Goal: Navigation & Orientation: Understand site structure

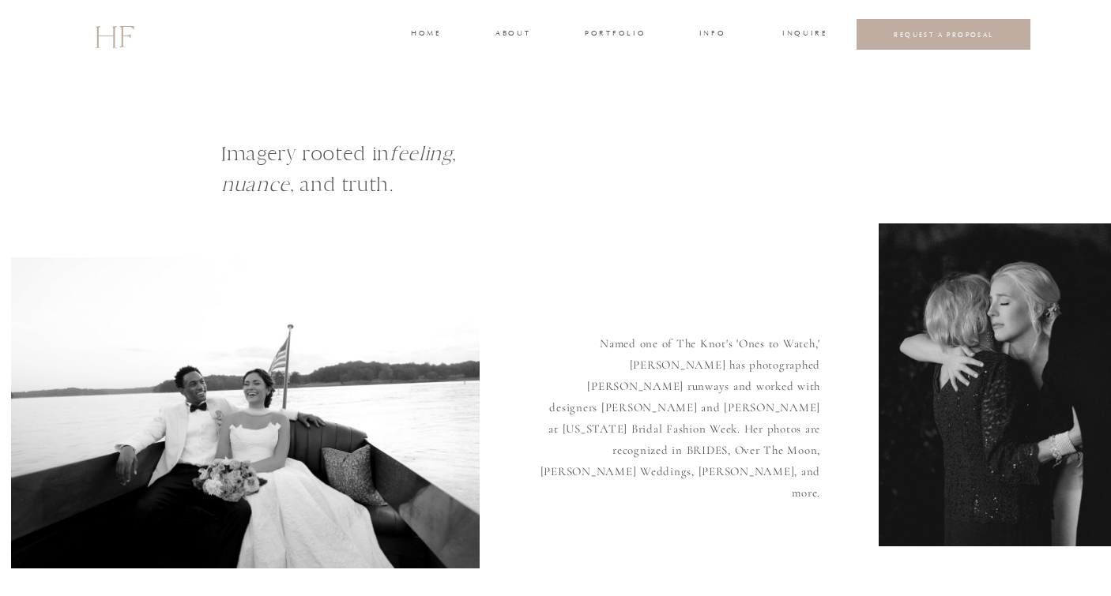
click at [625, 32] on h3 "portfolio" at bounding box center [614, 35] width 59 height 14
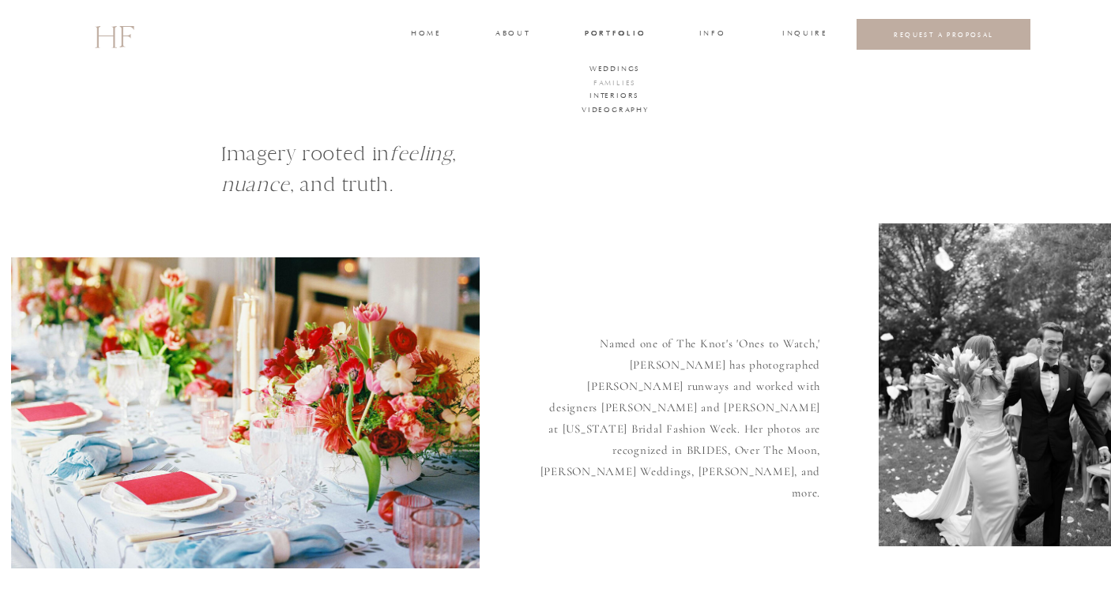
click at [625, 81] on h3 "FAMILIES" at bounding box center [614, 84] width 47 height 14
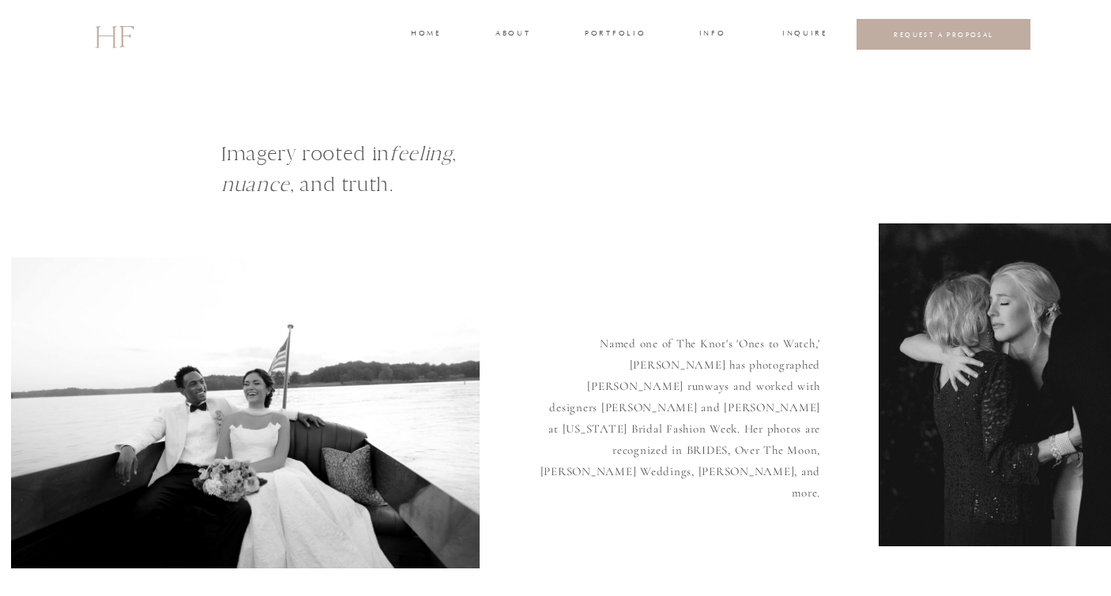
click at [600, 33] on h3 "portfolio" at bounding box center [614, 35] width 59 height 14
click at [607, 70] on h3 "WEDDINGS" at bounding box center [614, 70] width 55 height 14
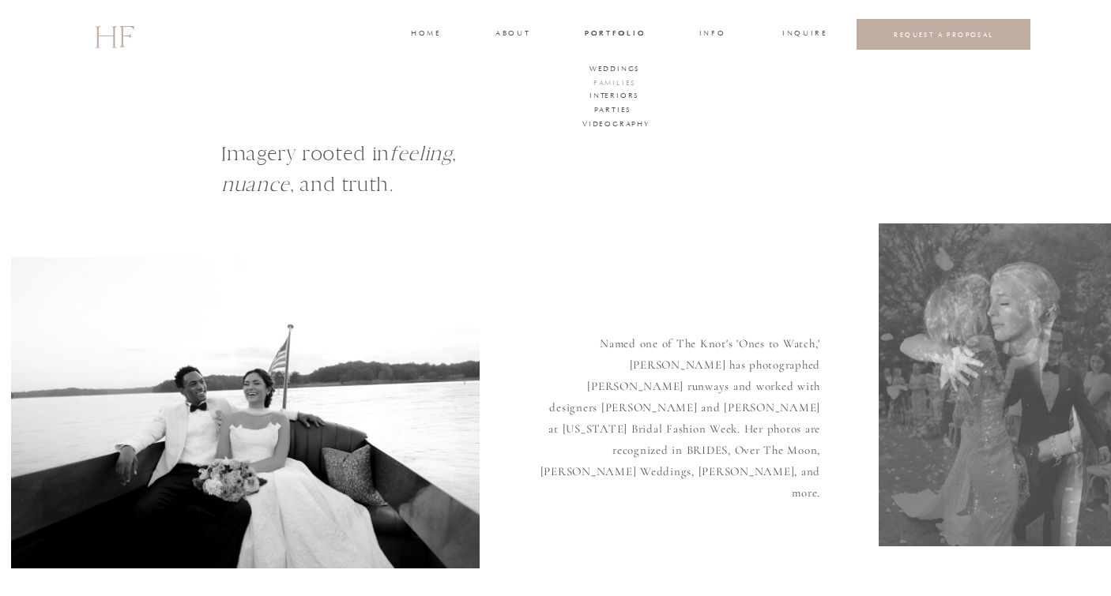
click at [607, 79] on h3 "FAMILIES" at bounding box center [614, 84] width 47 height 14
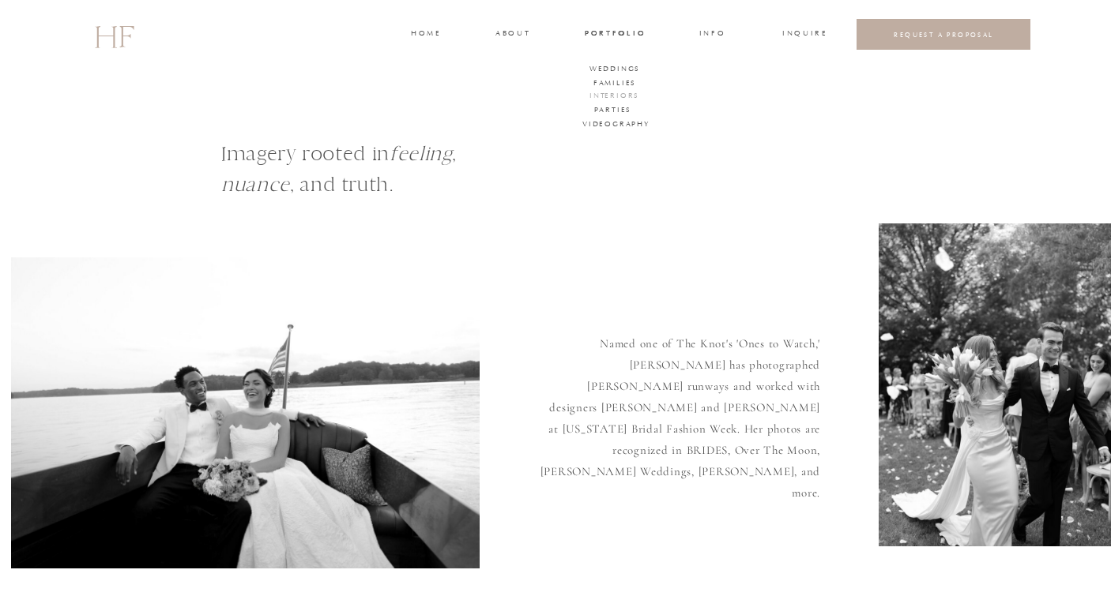
click at [606, 96] on h3 "Interiors" at bounding box center [612, 97] width 47 height 14
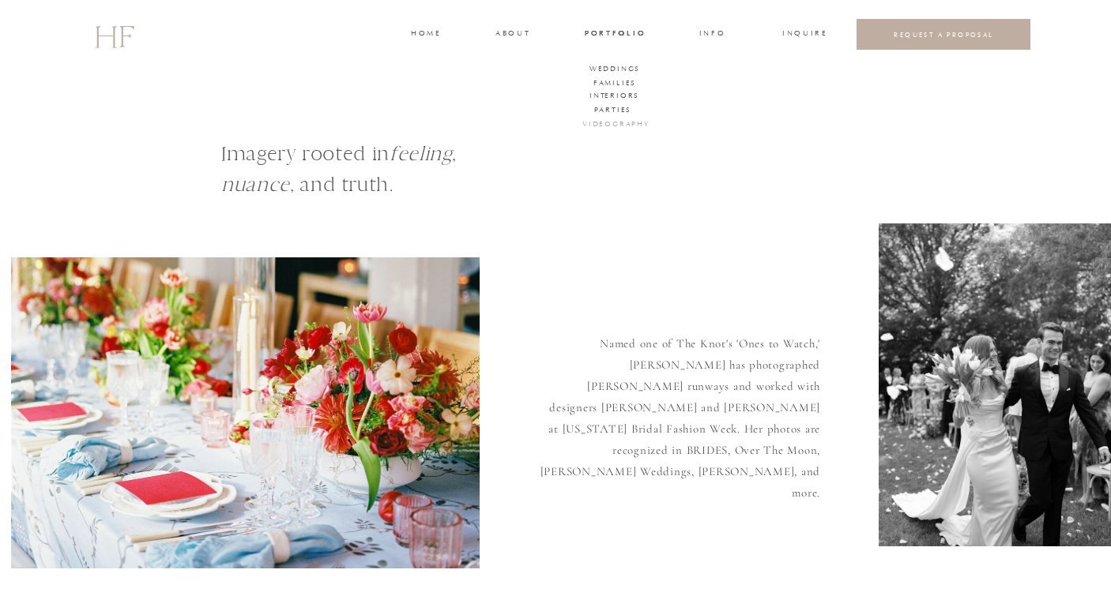
click at [606, 128] on h3 "VIDEOGRAPHY" at bounding box center [613, 125] width 62 height 14
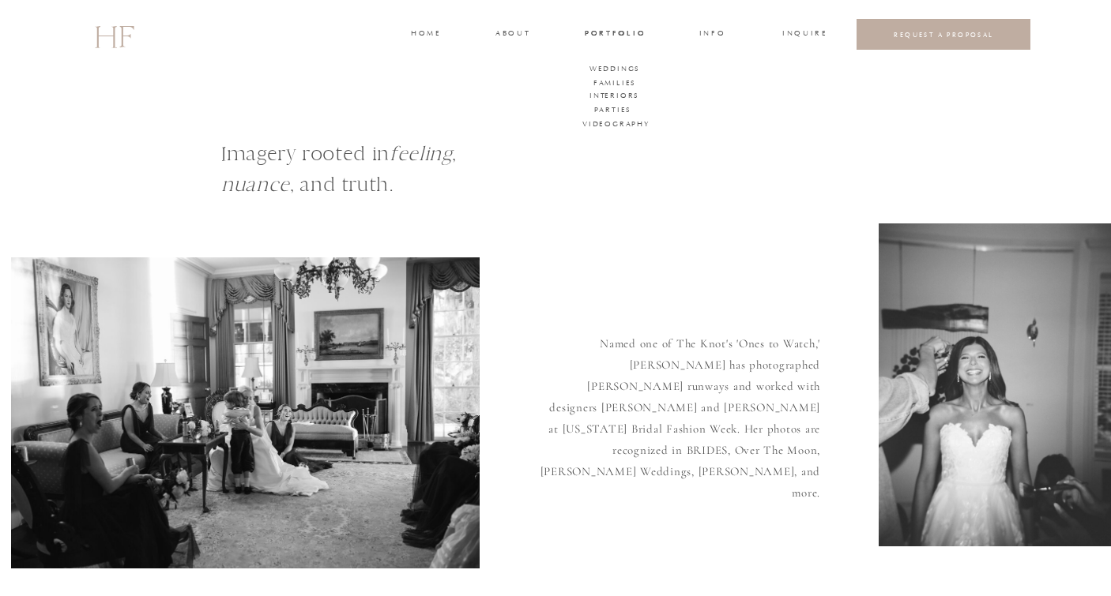
click at [120, 38] on h2 "HF" at bounding box center [113, 35] width 39 height 46
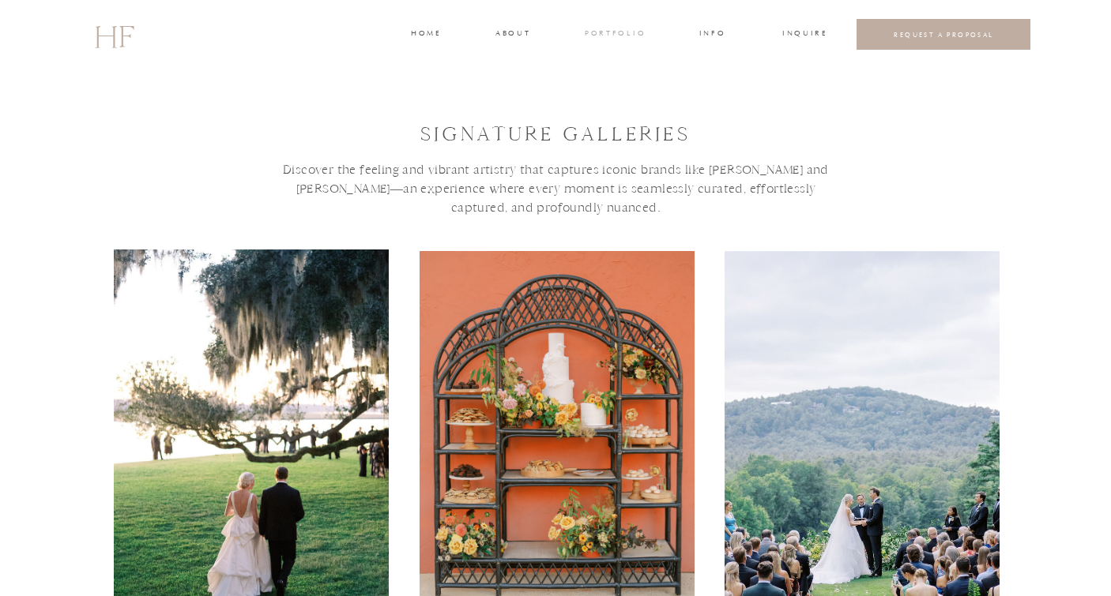
click at [616, 36] on h3 "portfolio" at bounding box center [614, 35] width 59 height 14
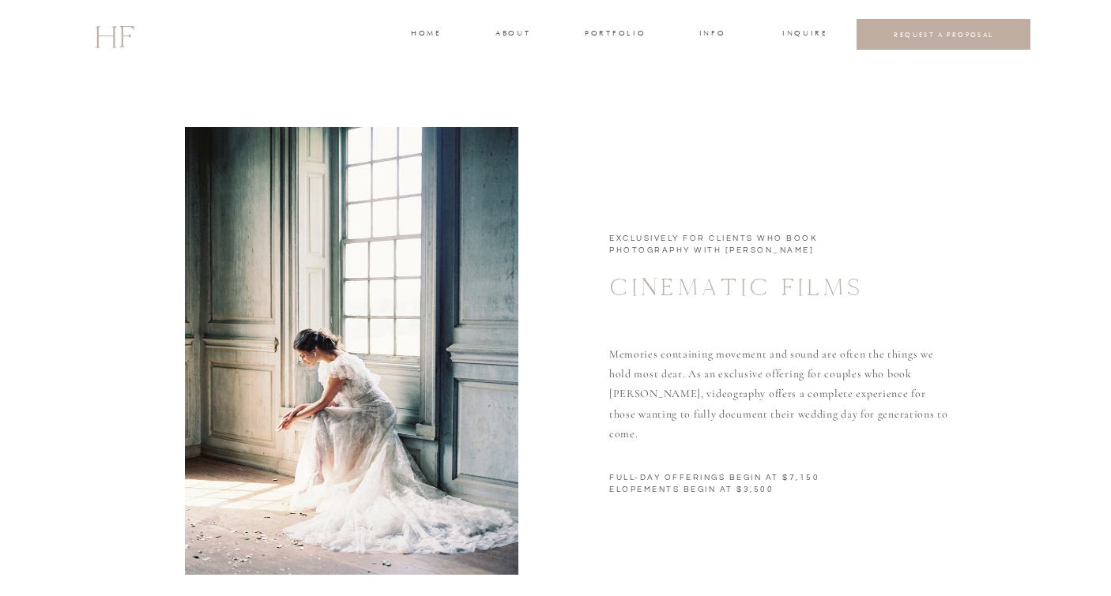
click at [617, 37] on h3 "portfolio" at bounding box center [614, 35] width 59 height 14
click at [722, 28] on h3 "INFO" at bounding box center [711, 35] width 29 height 14
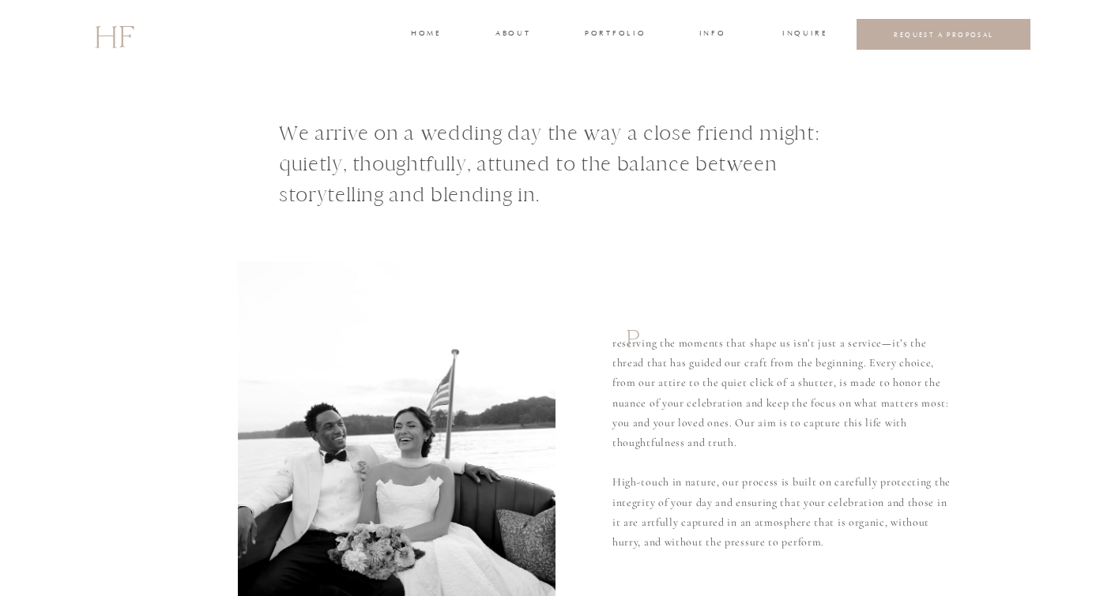
click at [615, 29] on h3 "portfolio" at bounding box center [614, 35] width 59 height 14
click at [794, 35] on h3 "INQUIRE" at bounding box center [803, 35] width 43 height 14
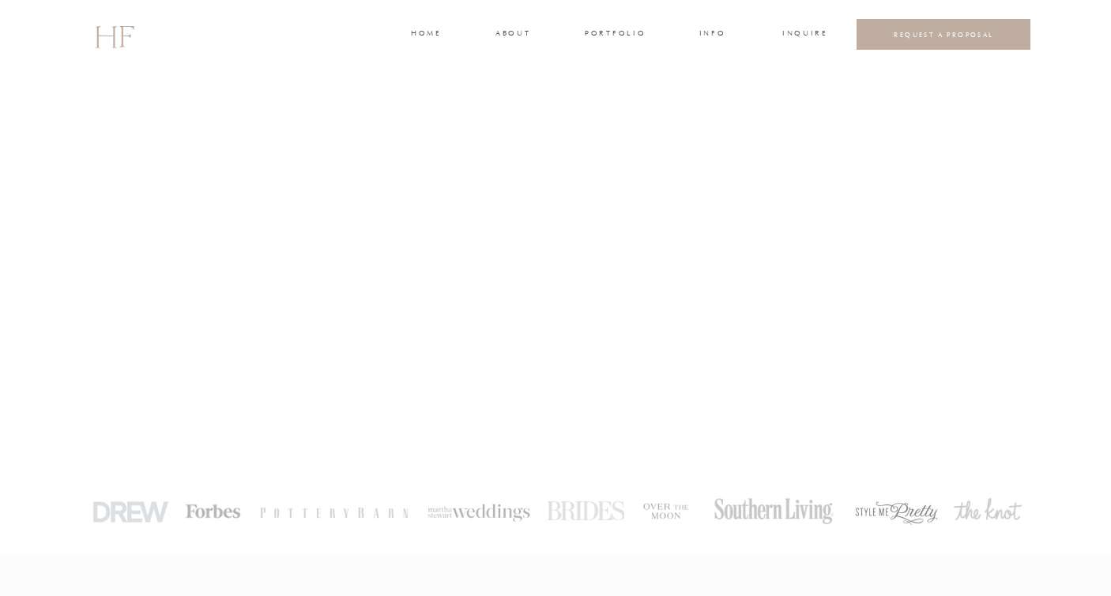
click at [609, 39] on h3 "portfolio" at bounding box center [614, 35] width 59 height 14
click at [491, 55] on div at bounding box center [555, 34] width 1111 height 69
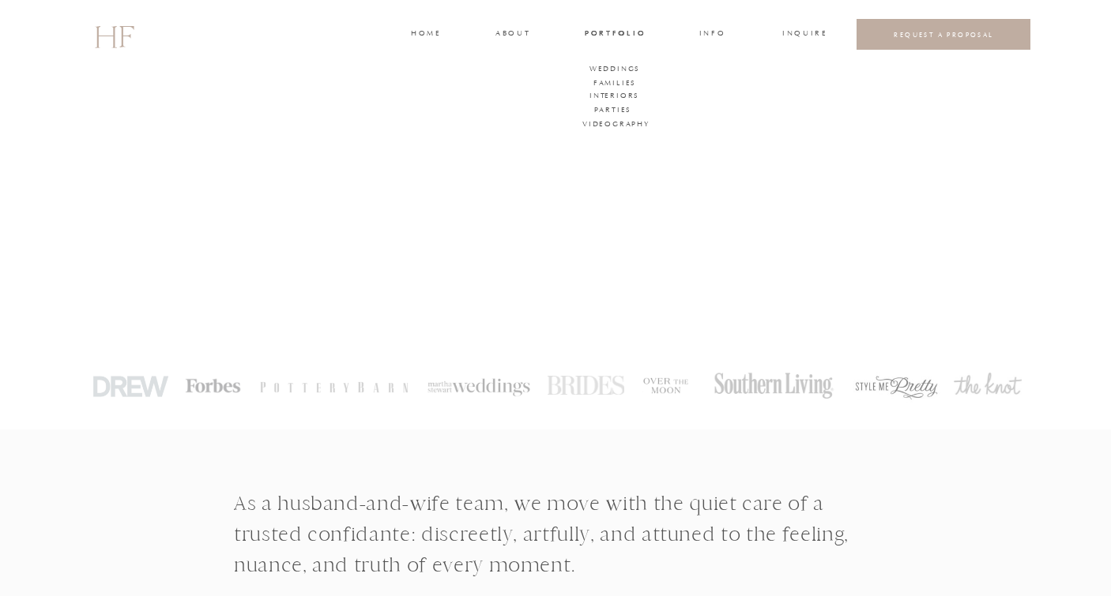
scroll to position [307, 0]
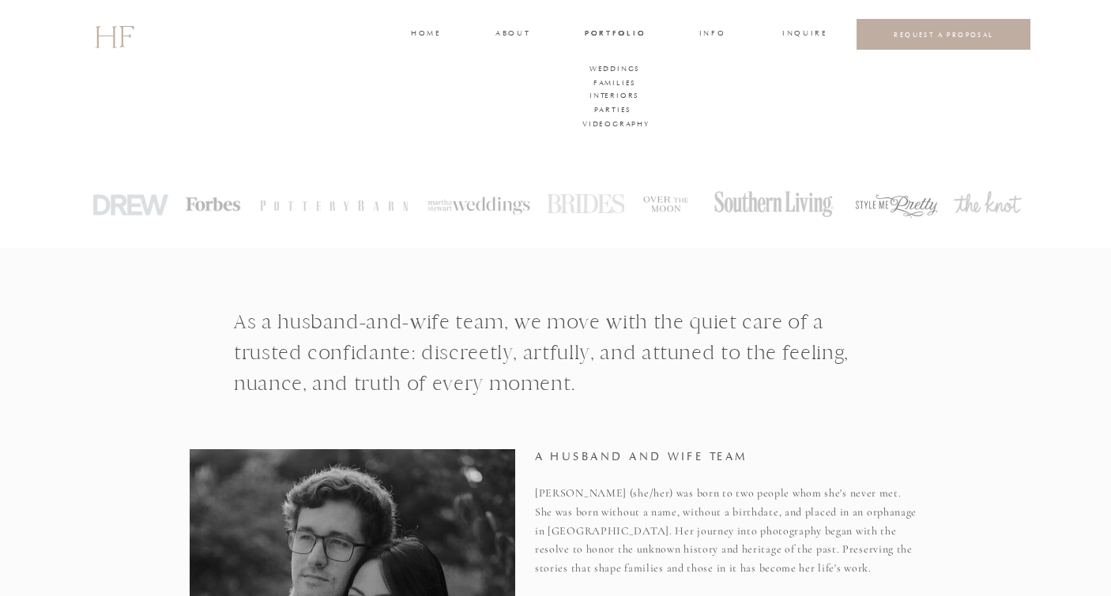
click at [450, 341] on h1 "As a husband-and-wife team, we move with the quiet care of a trusted confidante…" at bounding box center [556, 366] width 644 height 120
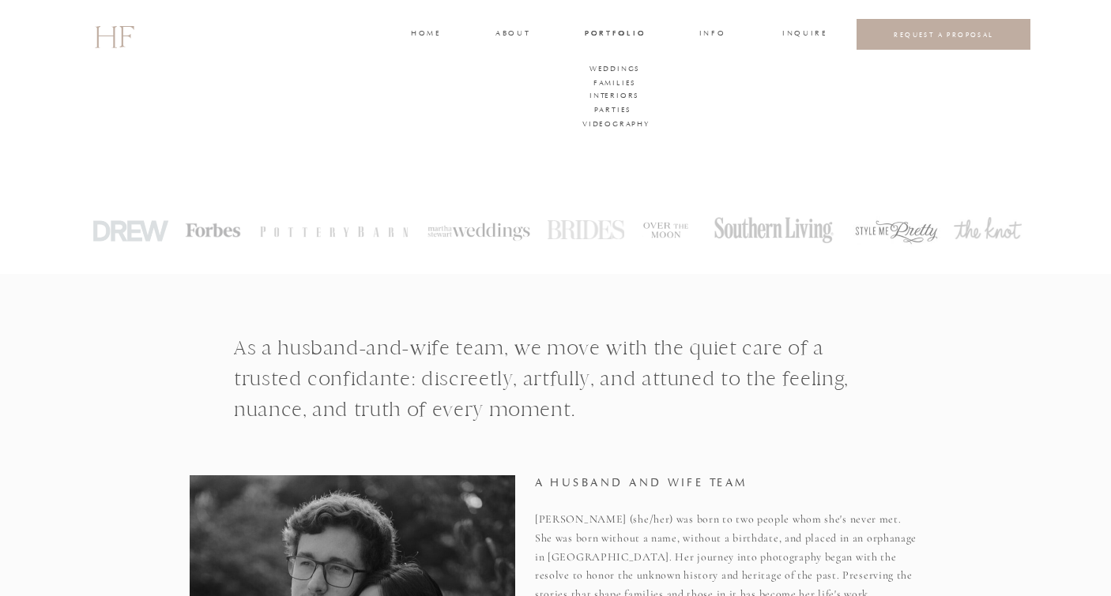
scroll to position [259, 0]
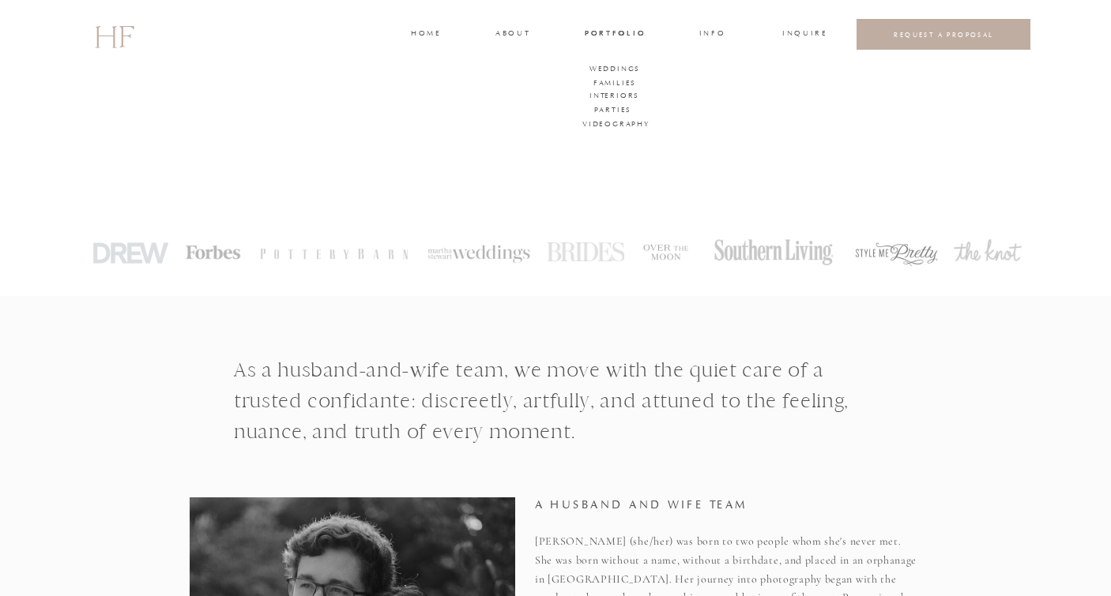
click at [628, 32] on h3 "portfolio" at bounding box center [614, 35] width 59 height 14
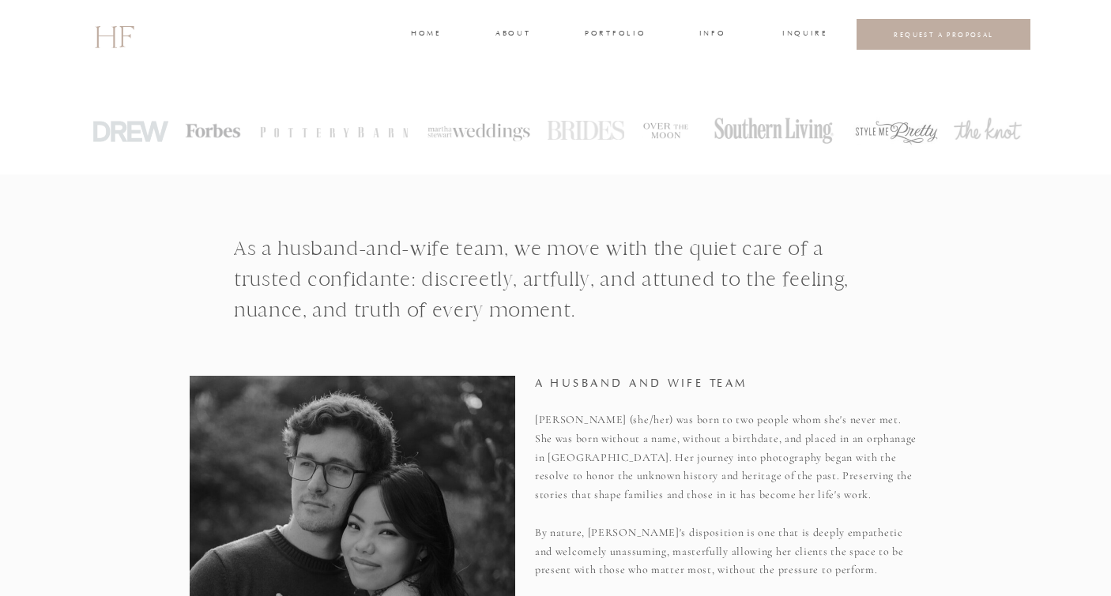
scroll to position [0, 0]
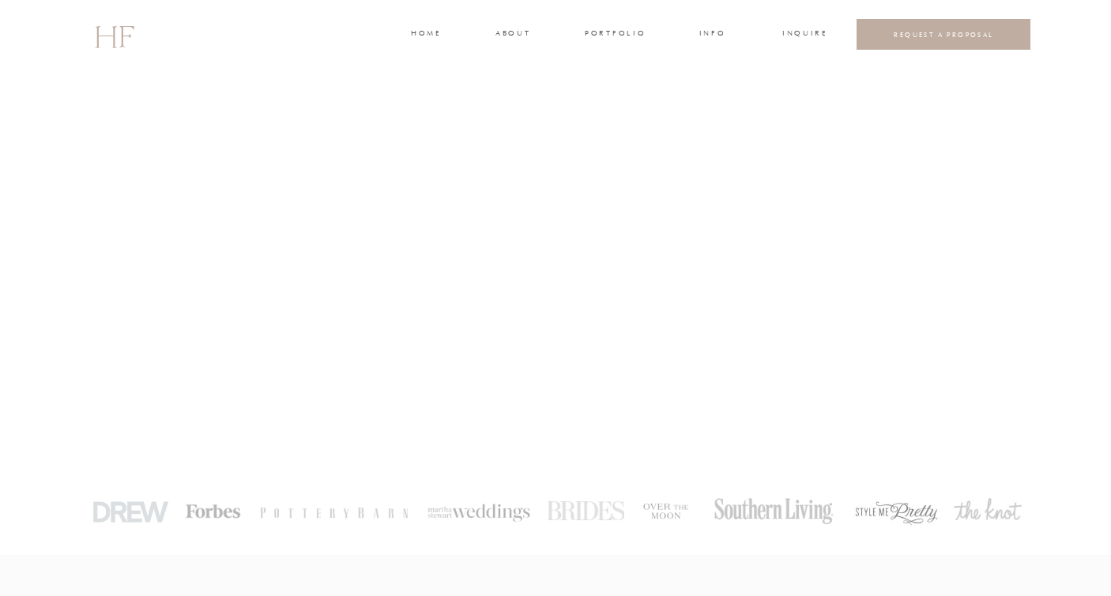
click at [426, 40] on h3 "home" at bounding box center [425, 35] width 29 height 14
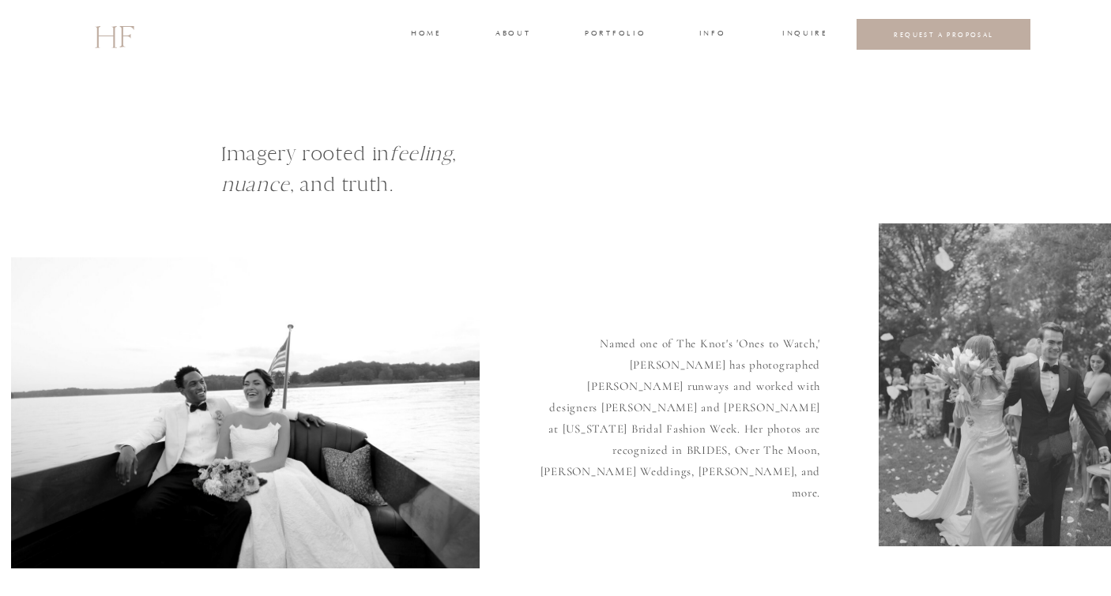
click at [602, 30] on h3 "portfolio" at bounding box center [614, 35] width 59 height 14
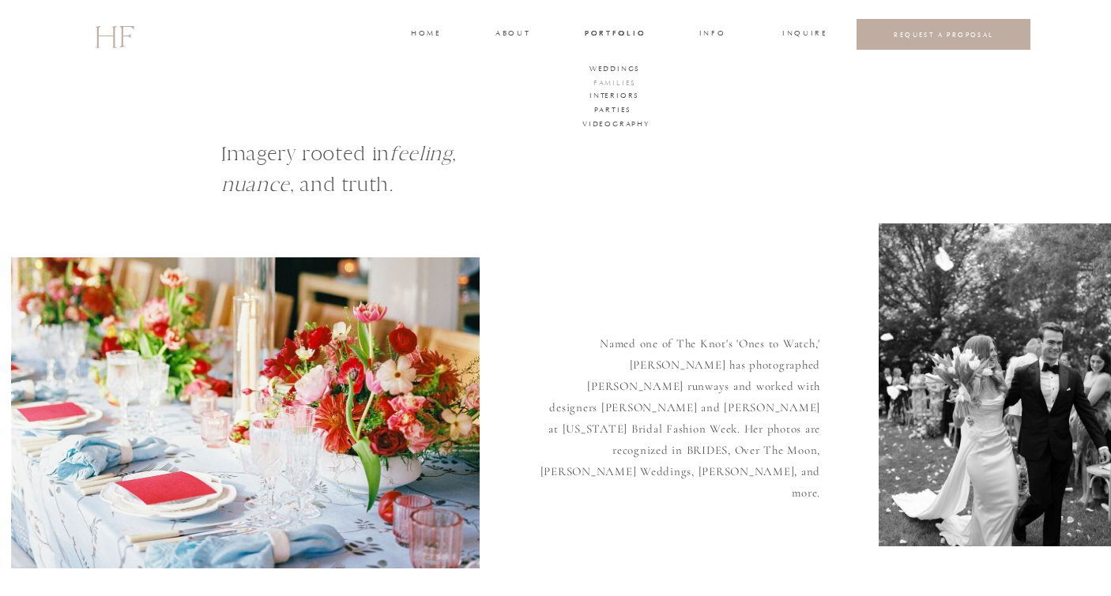
click at [606, 81] on h3 "FAMILIES" at bounding box center [614, 84] width 47 height 14
